Goal: Task Accomplishment & Management: Manage account settings

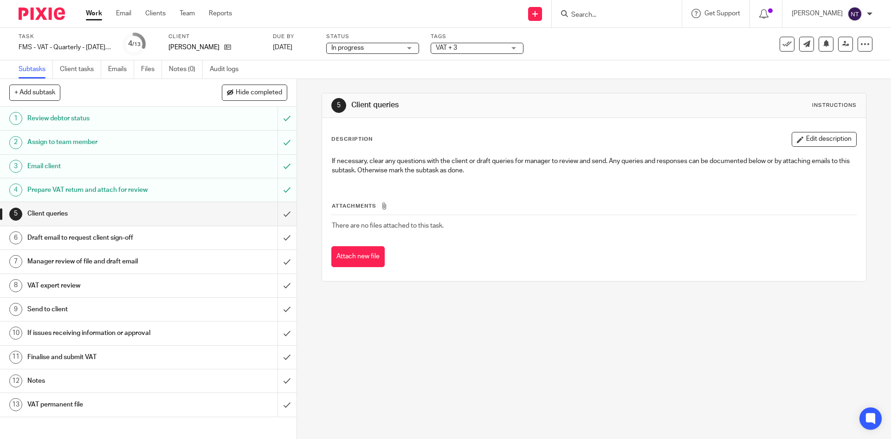
click at [599, 9] on form at bounding box center [620, 14] width 99 height 12
click at [587, 15] on input "Search" at bounding box center [613, 15] width 84 height 8
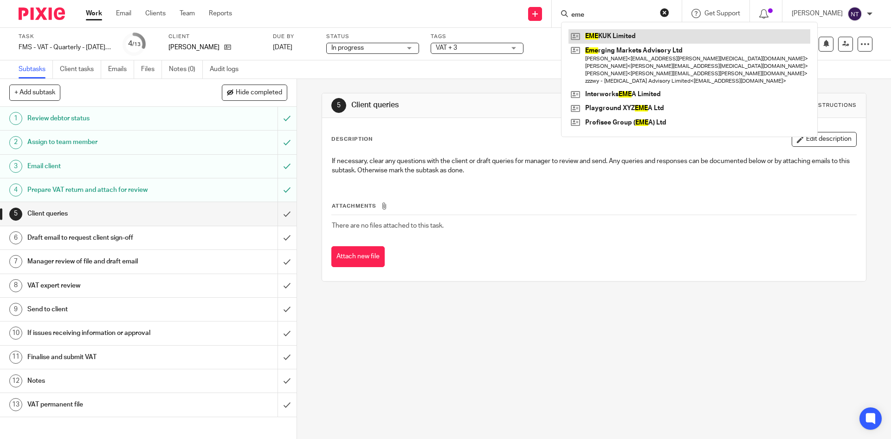
type input "eme"
click at [608, 34] on link at bounding box center [690, 36] width 242 height 14
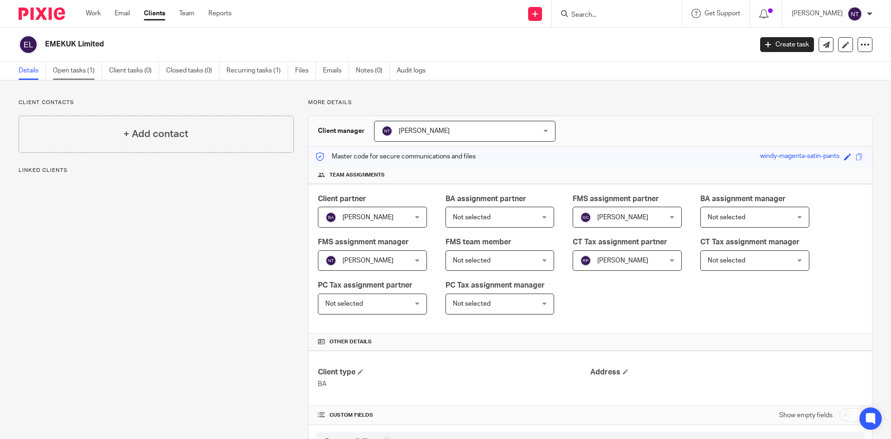
click at [89, 70] on link "Open tasks (1)" at bounding box center [77, 71] width 49 height 18
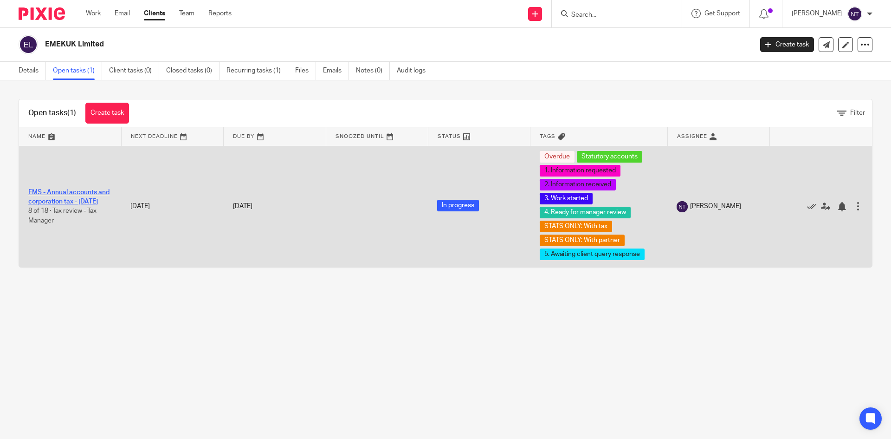
click at [107, 189] on link "FMS - Annual accounts and corporation tax - December 2024" at bounding box center [68, 197] width 81 height 16
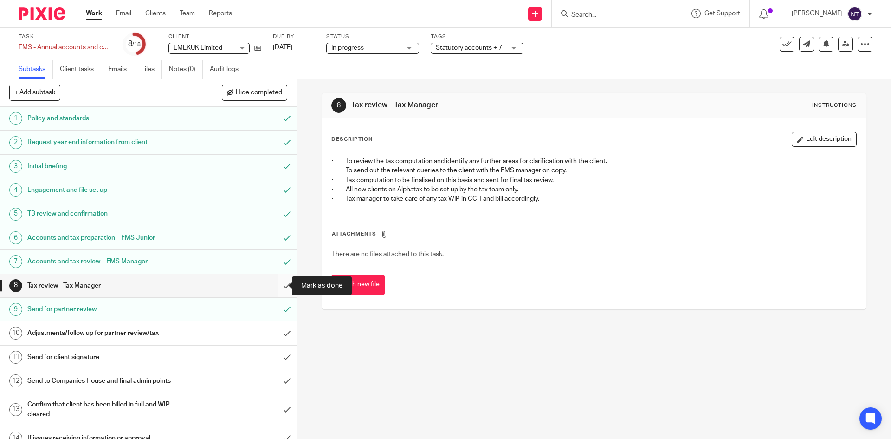
click at [284, 287] on input "submit" at bounding box center [148, 285] width 297 height 23
click at [225, 307] on div "Send for partner review" at bounding box center [147, 309] width 241 height 14
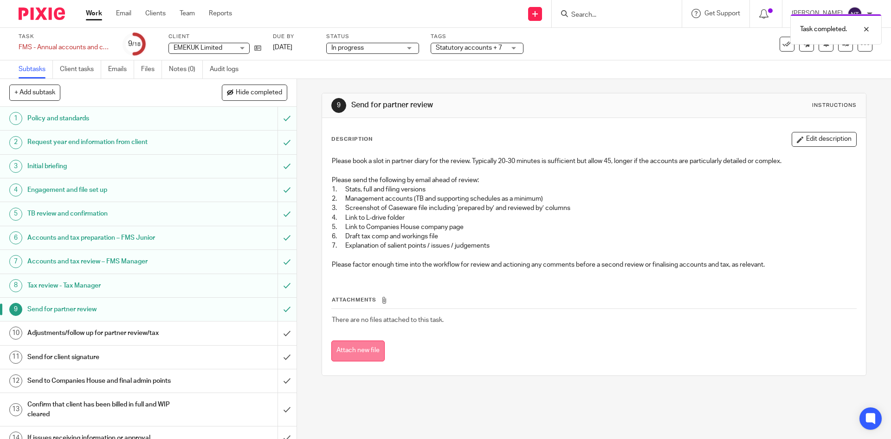
click at [375, 345] on button "Attach new file" at bounding box center [358, 350] width 53 height 21
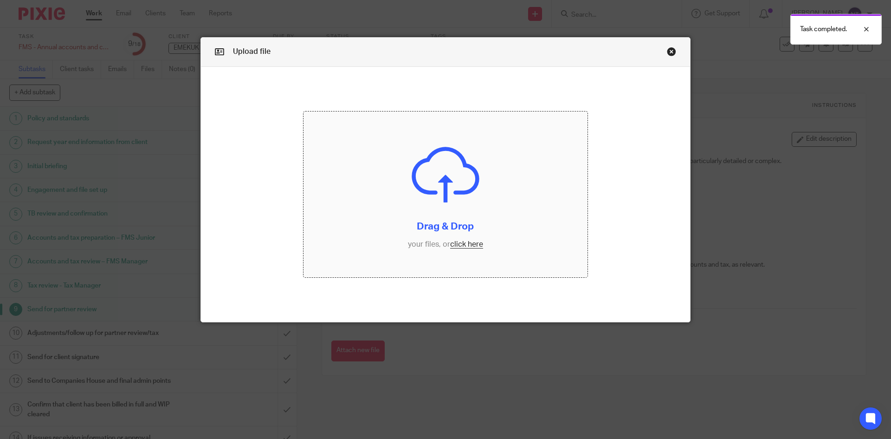
click at [456, 241] on input "file" at bounding box center [446, 194] width 285 height 166
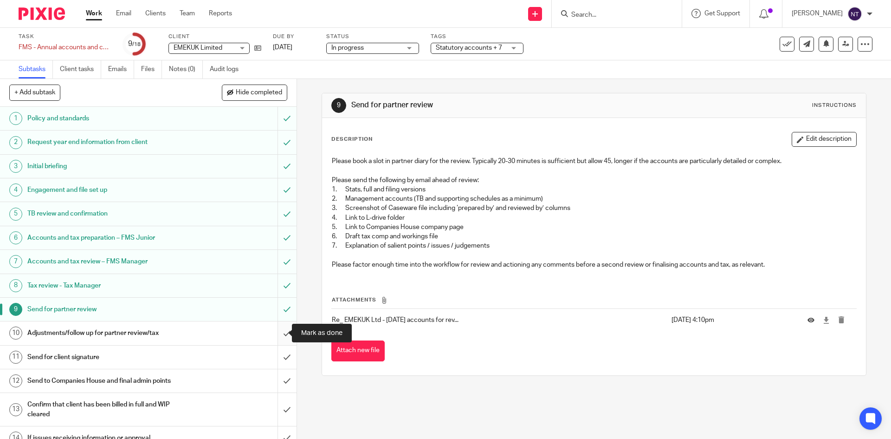
click at [271, 332] on input "submit" at bounding box center [148, 332] width 297 height 23
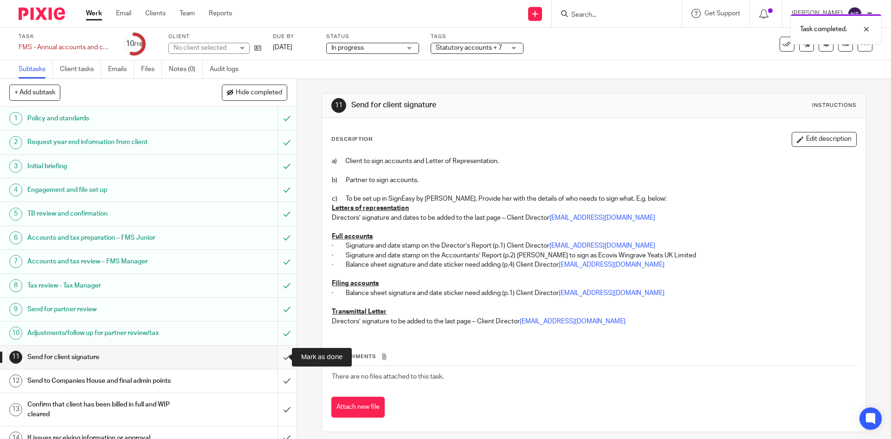
click at [280, 355] on input "submit" at bounding box center [148, 356] width 297 height 23
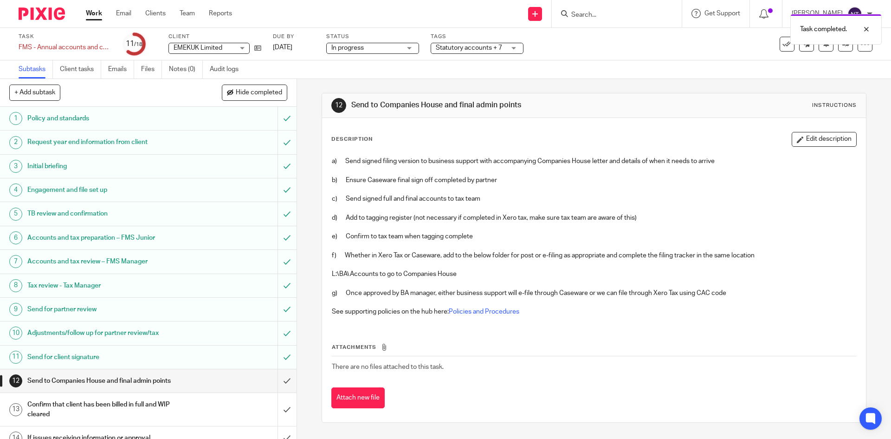
click at [242, 336] on div "Adjustments/follow up for partner review/tax" at bounding box center [147, 333] width 241 height 14
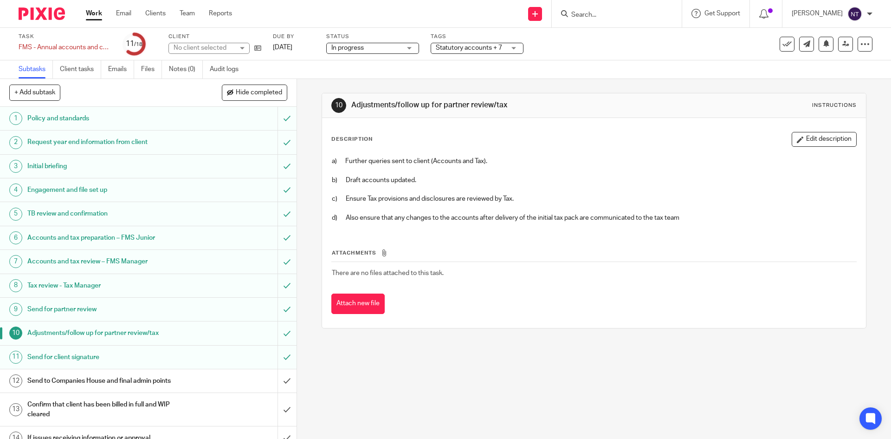
click at [228, 353] on div "Send for client signature" at bounding box center [147, 357] width 241 height 14
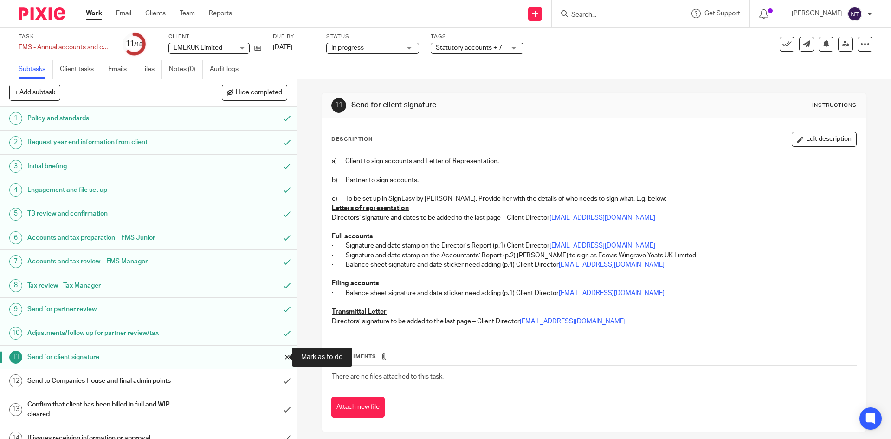
click at [280, 351] on input "submit" at bounding box center [148, 356] width 297 height 23
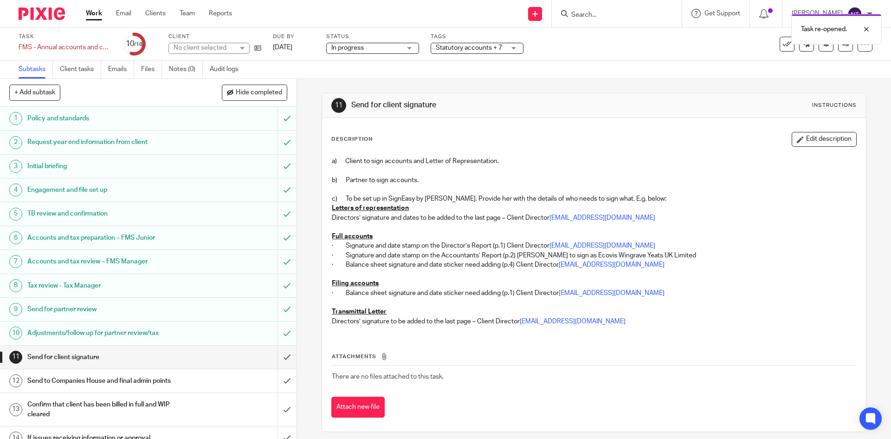
click at [247, 332] on div "Adjustments/follow up for partner review/tax" at bounding box center [147, 333] width 241 height 14
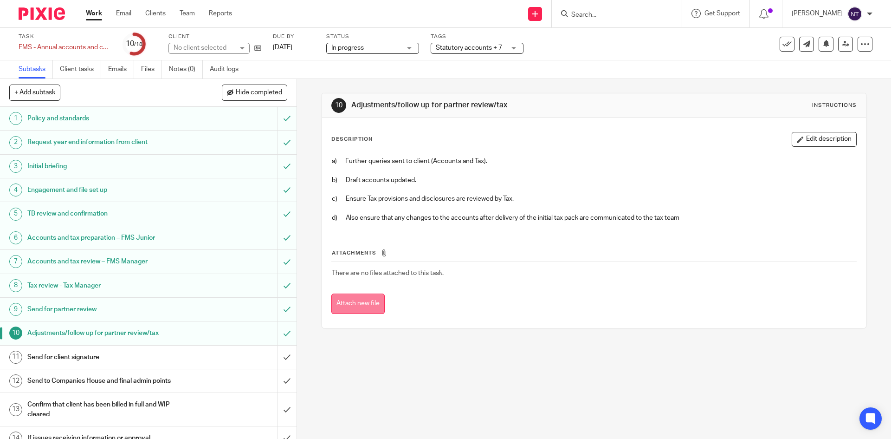
click at [365, 303] on button "Attach new file" at bounding box center [358, 303] width 53 height 21
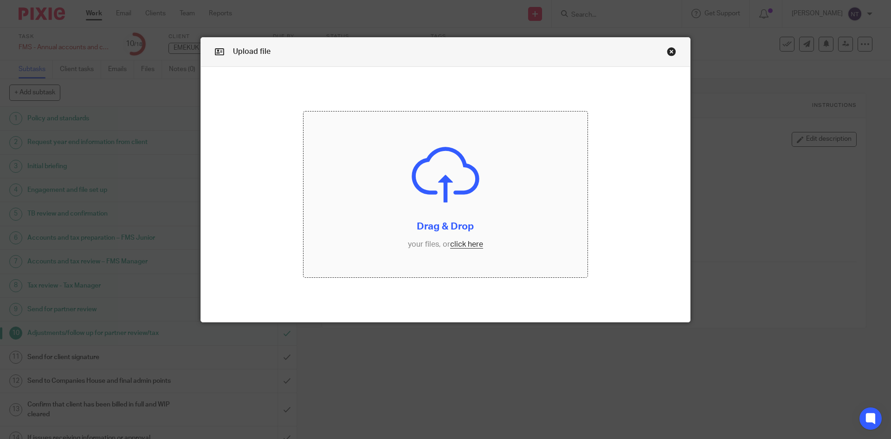
click at [459, 247] on input "file" at bounding box center [446, 194] width 285 height 166
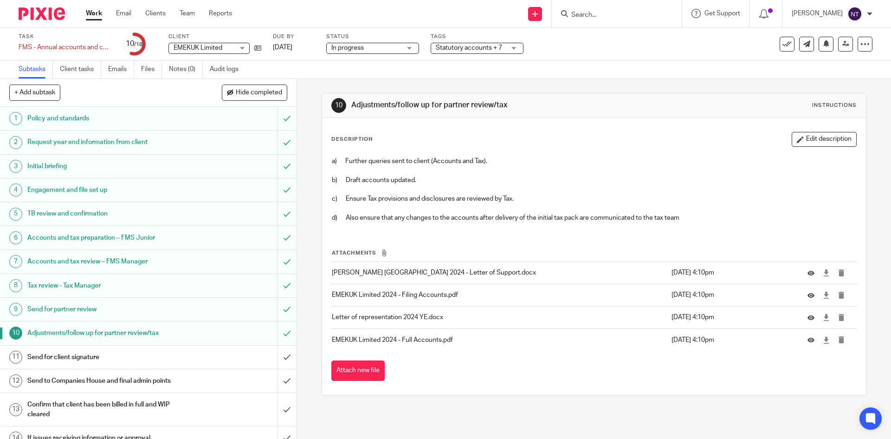
click at [473, 52] on span "Statutory accounts + 7" at bounding box center [471, 48] width 70 height 10
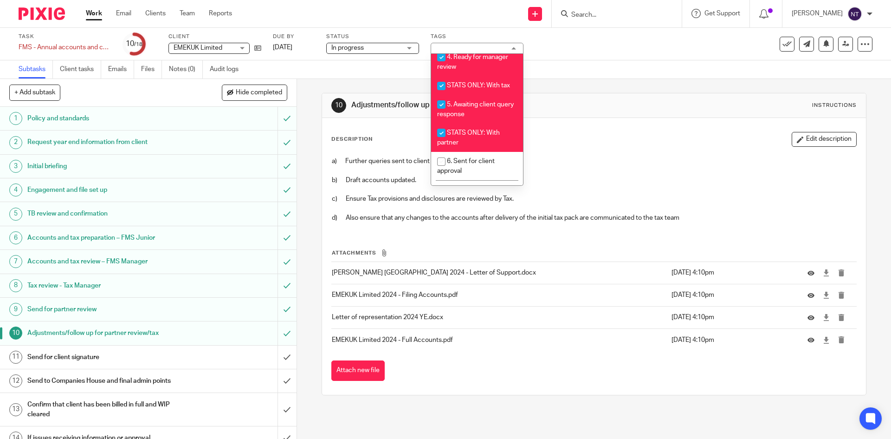
scroll to position [279, 0]
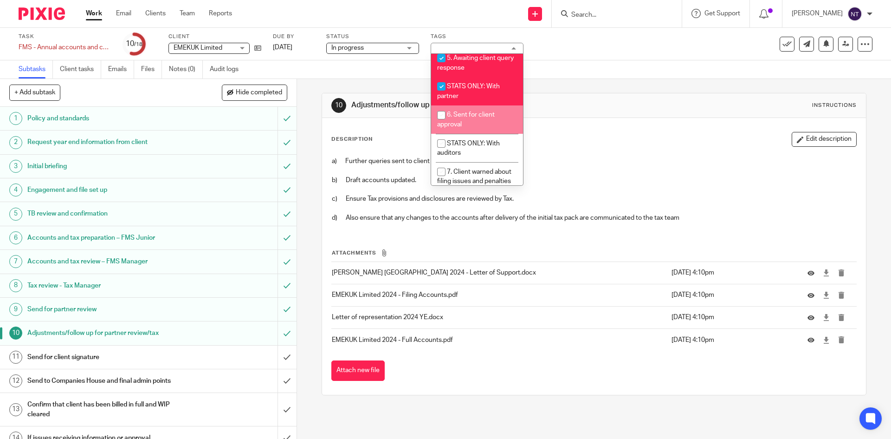
click at [476, 134] on li "6. Sent for client approval" at bounding box center [477, 119] width 92 height 28
checkbox input "true"
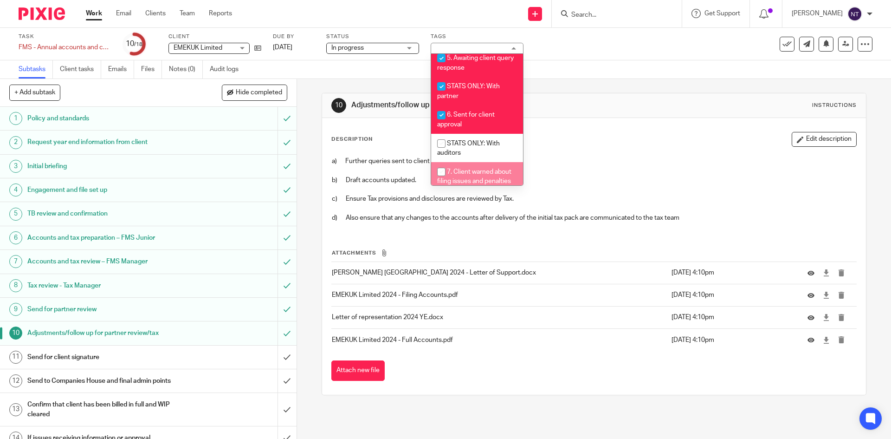
scroll to position [325, 0]
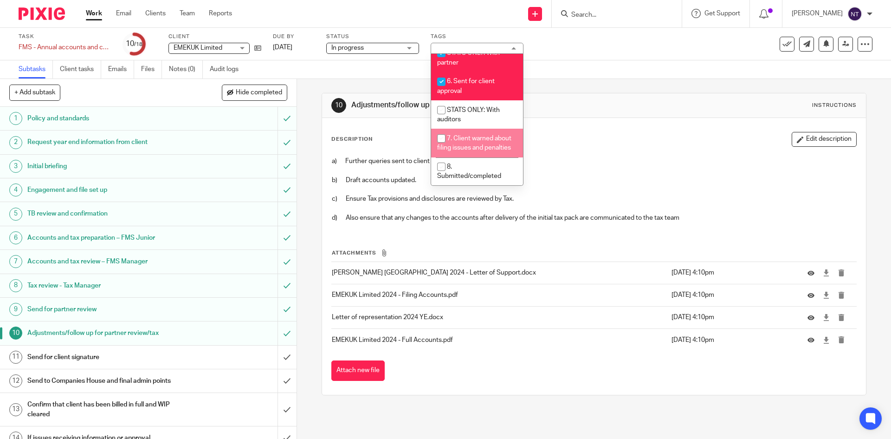
click at [496, 147] on span "7. Client warned about filing issues and penalties" at bounding box center [474, 143] width 74 height 16
checkbox input "true"
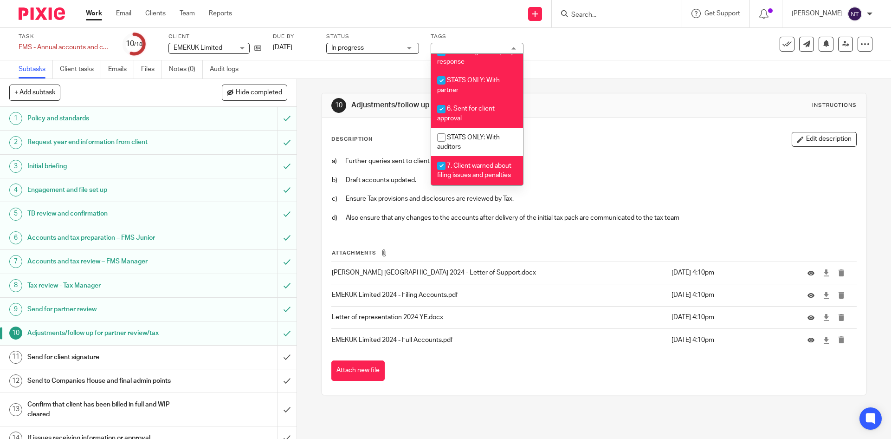
click at [368, 52] on span "In progress" at bounding box center [367, 48] width 70 height 10
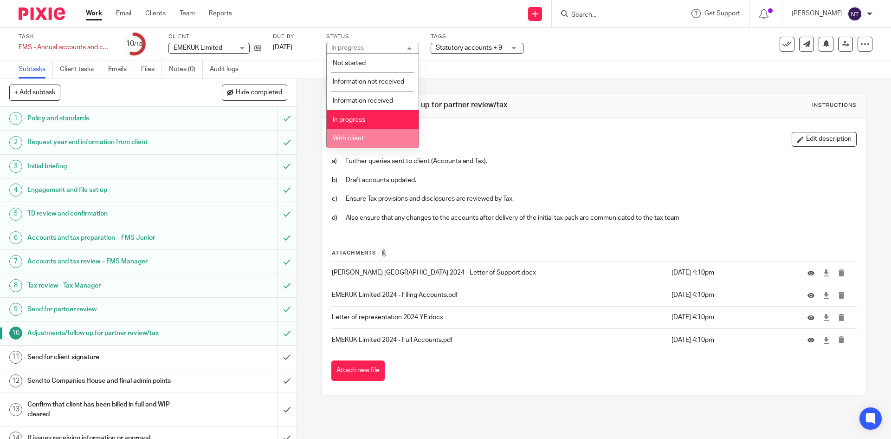
click at [375, 139] on li "With client" at bounding box center [373, 138] width 92 height 19
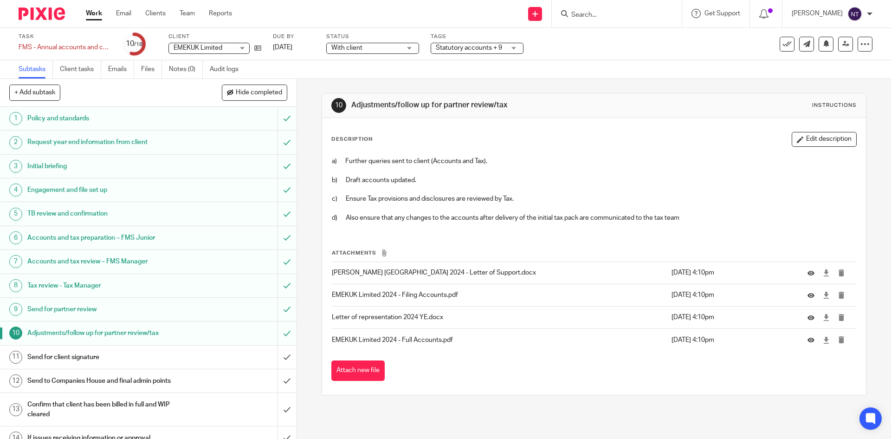
click at [89, 13] on link "Work" at bounding box center [94, 13] width 16 height 9
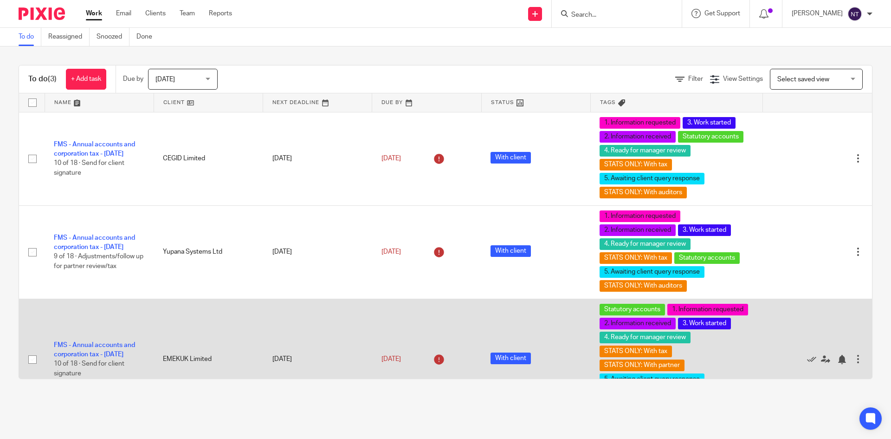
click at [105, 342] on link "FMS - Annual accounts and corporation tax - [DATE]" at bounding box center [94, 350] width 81 height 16
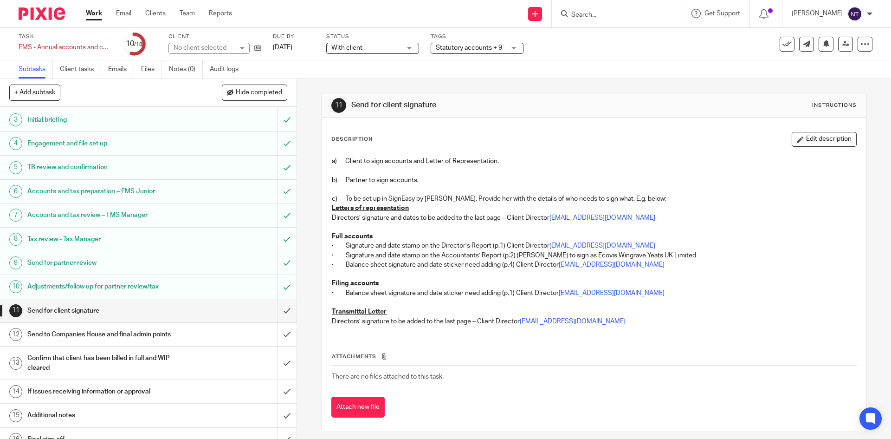
scroll to position [121, 0]
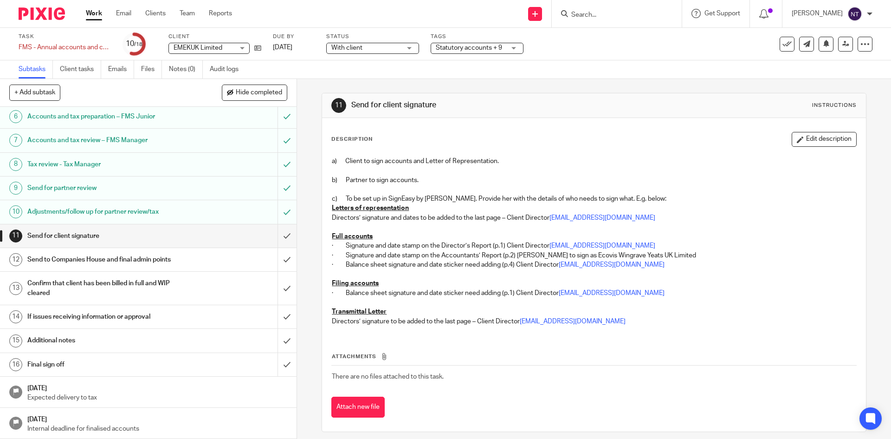
click at [235, 364] on div "Final sign off" at bounding box center [147, 365] width 241 height 14
